Goal: Task Accomplishment & Management: Manage account settings

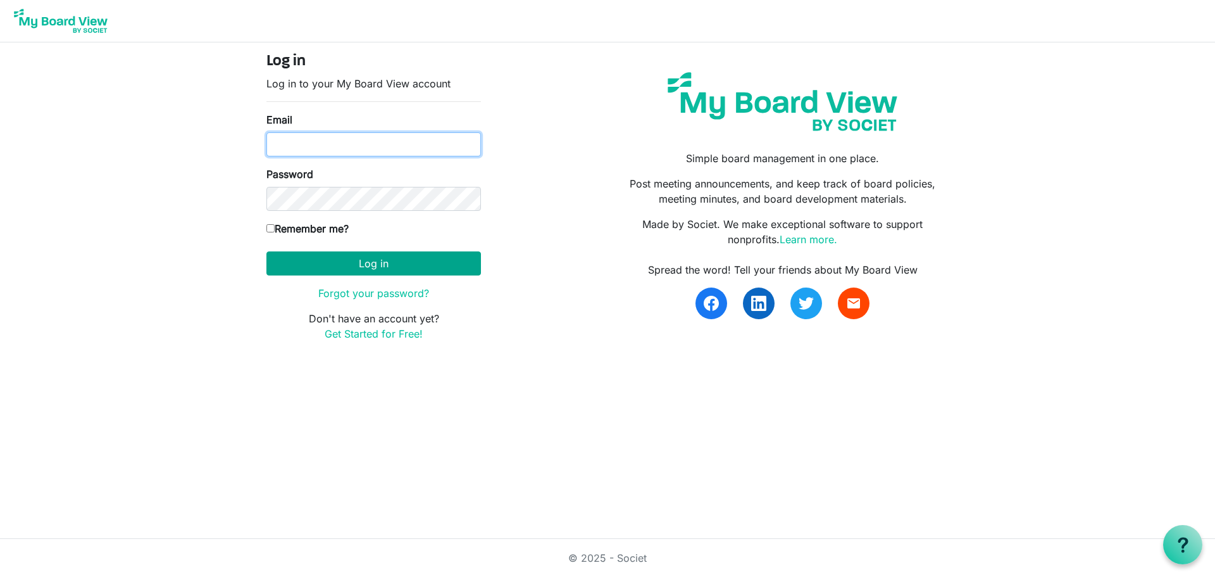
type input "[PERSON_NAME][EMAIL_ADDRESS][DOMAIN_NAME]"
click at [412, 266] on button "Log in" at bounding box center [373, 263] width 215 height 24
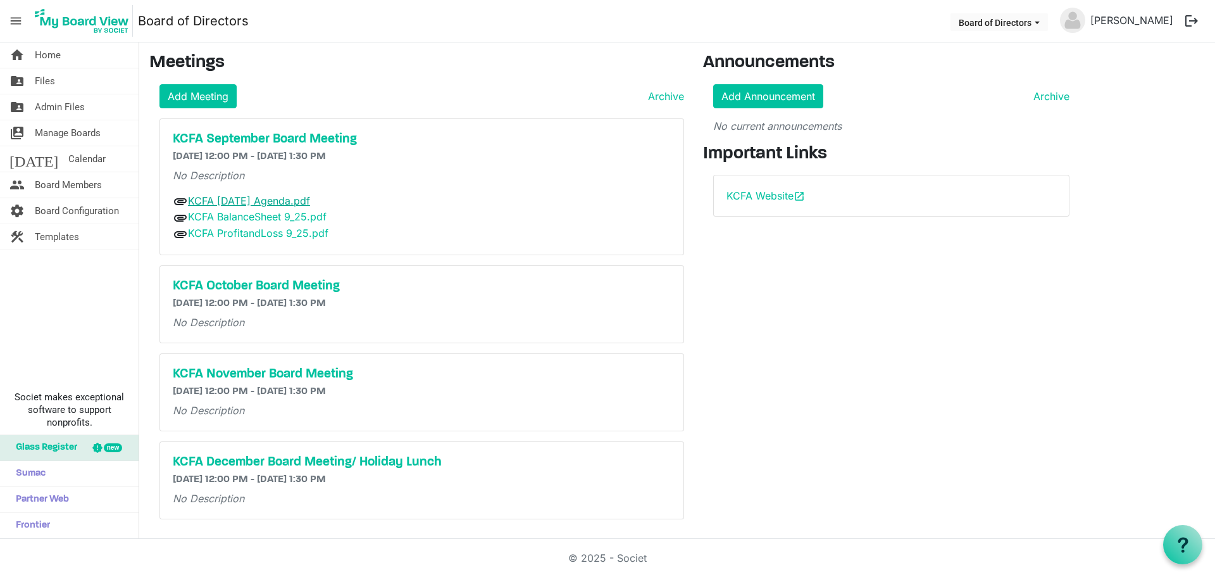
click at [258, 203] on link "KCFA [DATE] Agenda.pdf" at bounding box center [249, 200] width 122 height 13
drag, startPoint x: 258, startPoint y: 213, endPoint x: 266, endPoint y: 216, distance: 9.1
click at [258, 213] on link "KCFA BalanceSheet 9_25.pdf" at bounding box center [257, 216] width 139 height 13
